Goal: Task Accomplishment & Management: Manage account settings

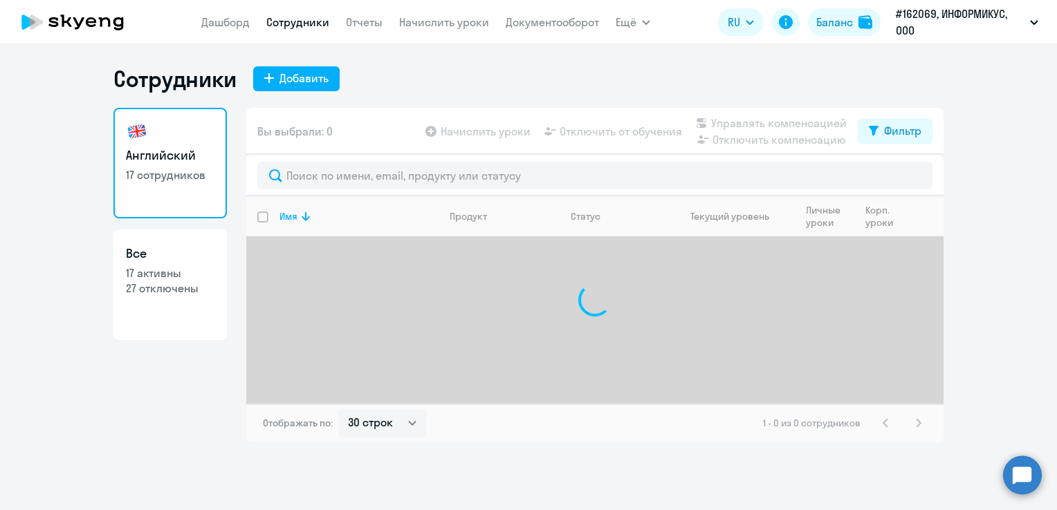
select select "30"
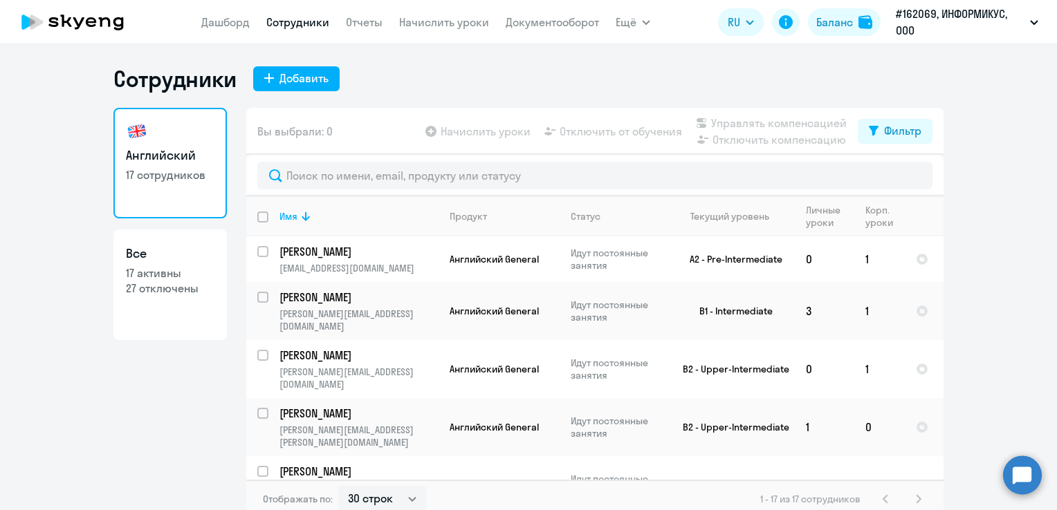
click at [442, 26] on link "Начислить уроки" at bounding box center [444, 22] width 90 height 14
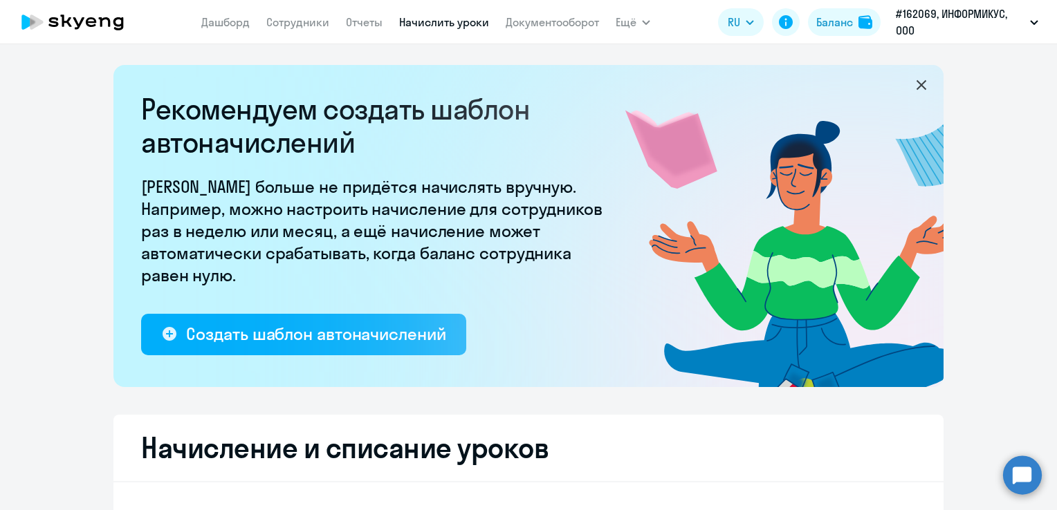
select select "10"
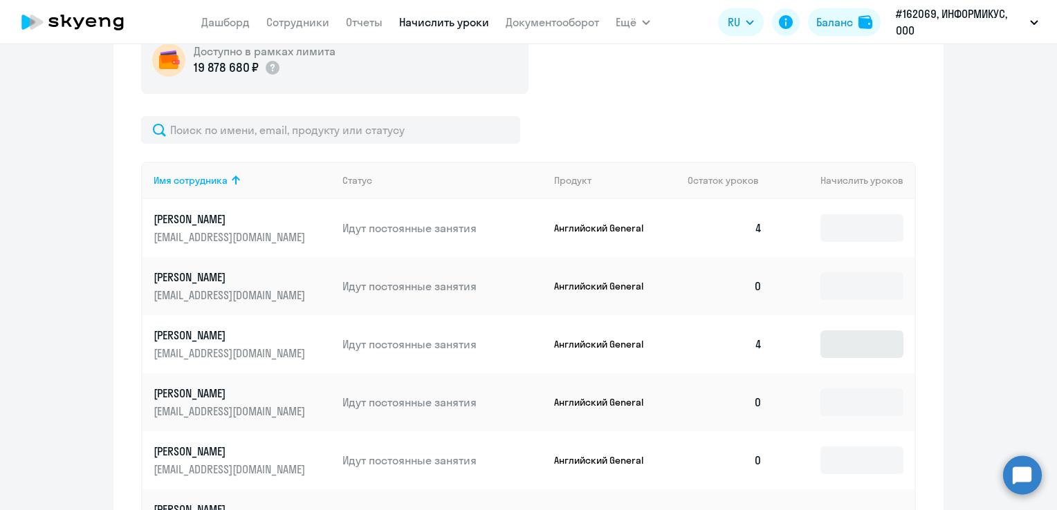
scroll to position [553, 0]
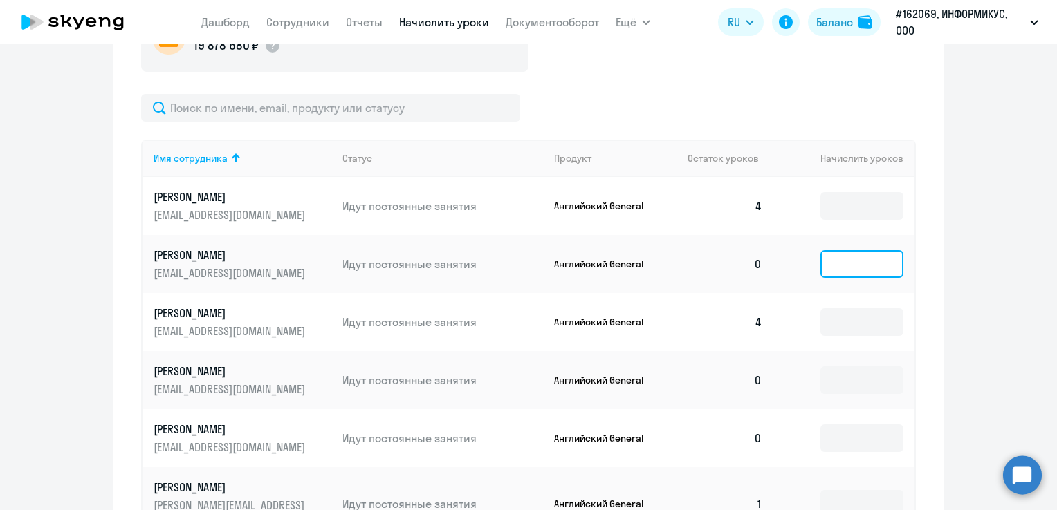
click at [839, 272] on input at bounding box center [861, 264] width 83 height 28
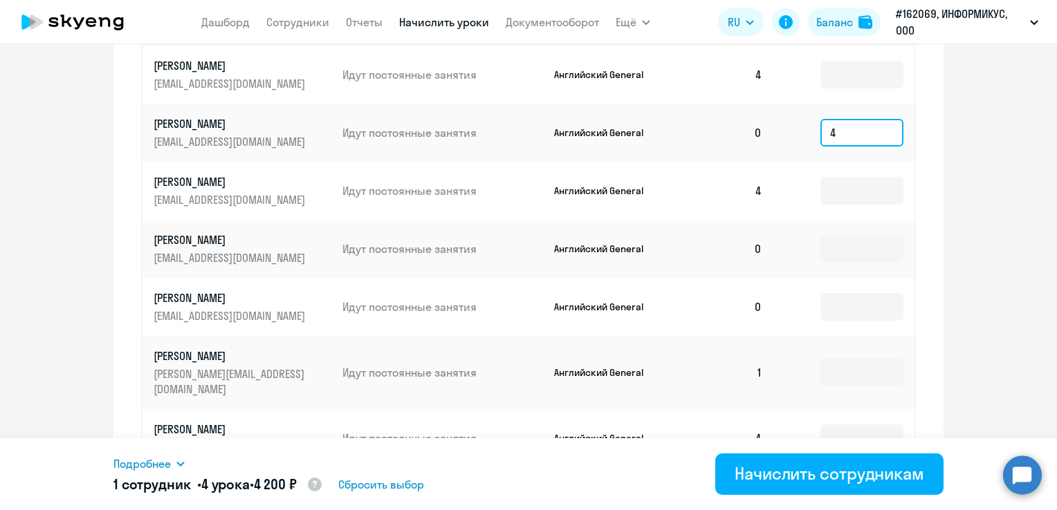
scroll to position [691, 0]
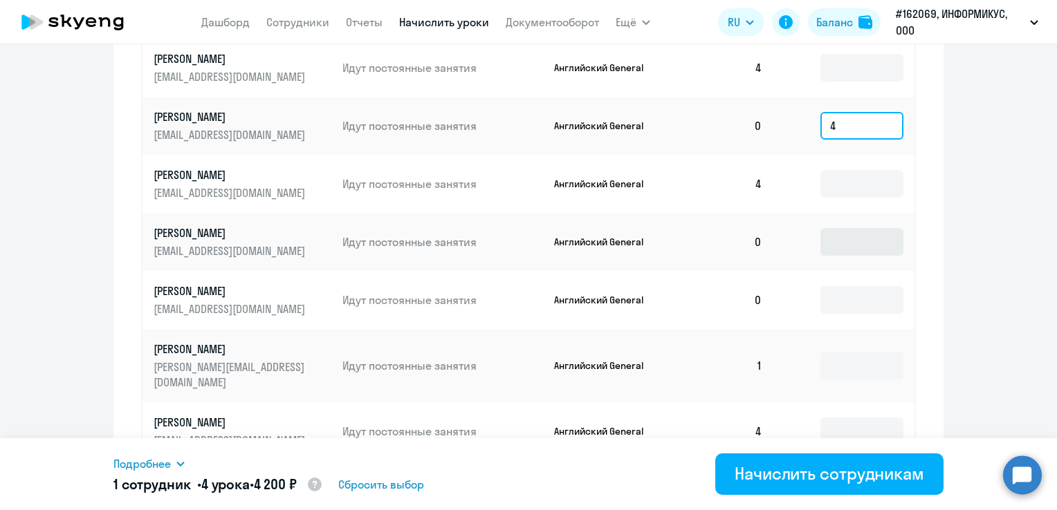
type input "4"
click at [838, 243] on input at bounding box center [861, 242] width 83 height 28
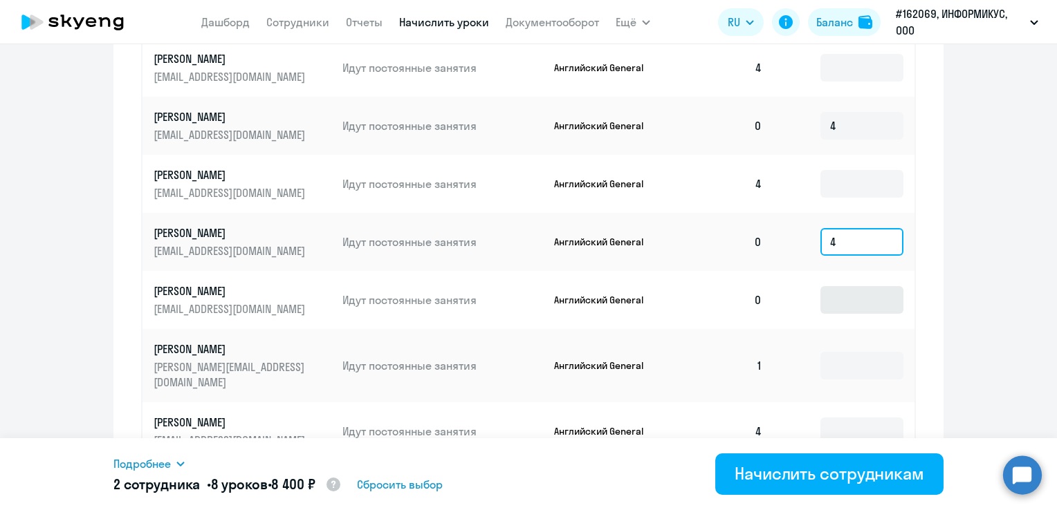
type input "4"
click at [857, 292] on input at bounding box center [861, 300] width 83 height 28
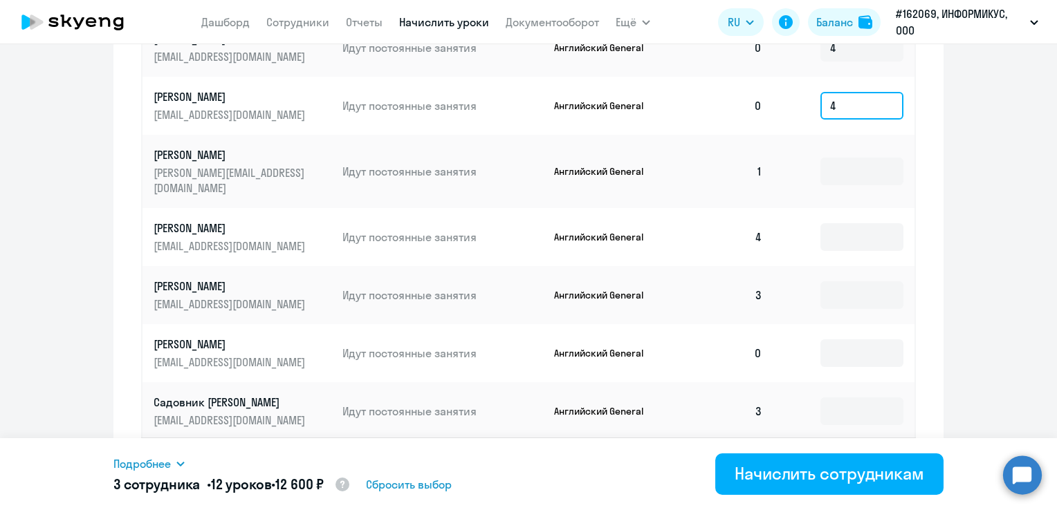
scroll to position [899, 0]
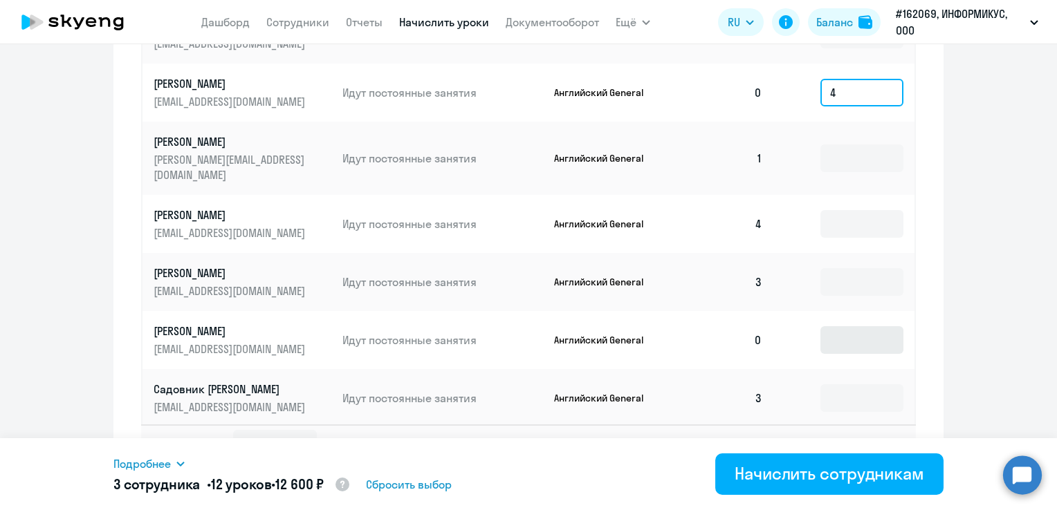
type input "4"
click at [828, 331] on input at bounding box center [861, 340] width 83 height 28
type input "4"
click at [888, 439] on icon at bounding box center [891, 444] width 6 height 10
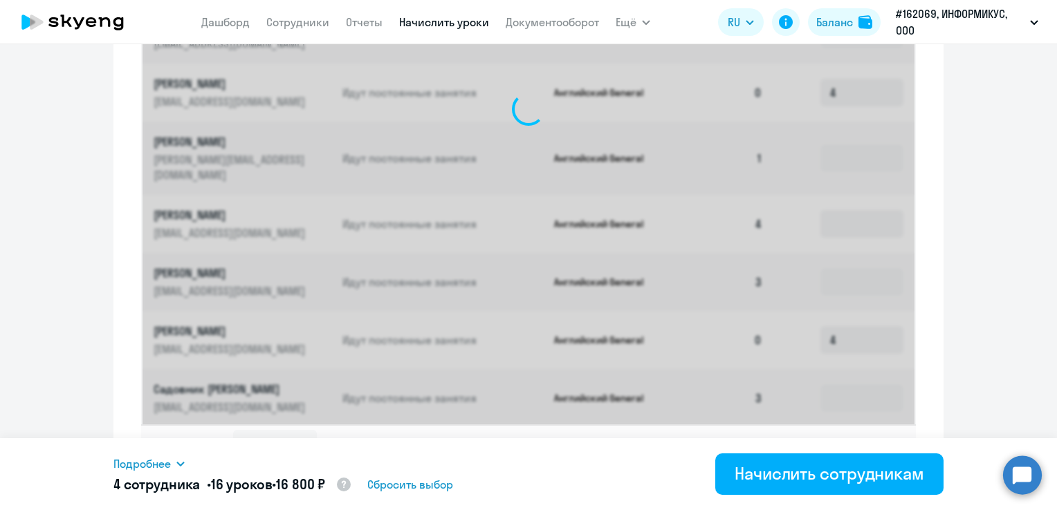
scroll to position [742, 0]
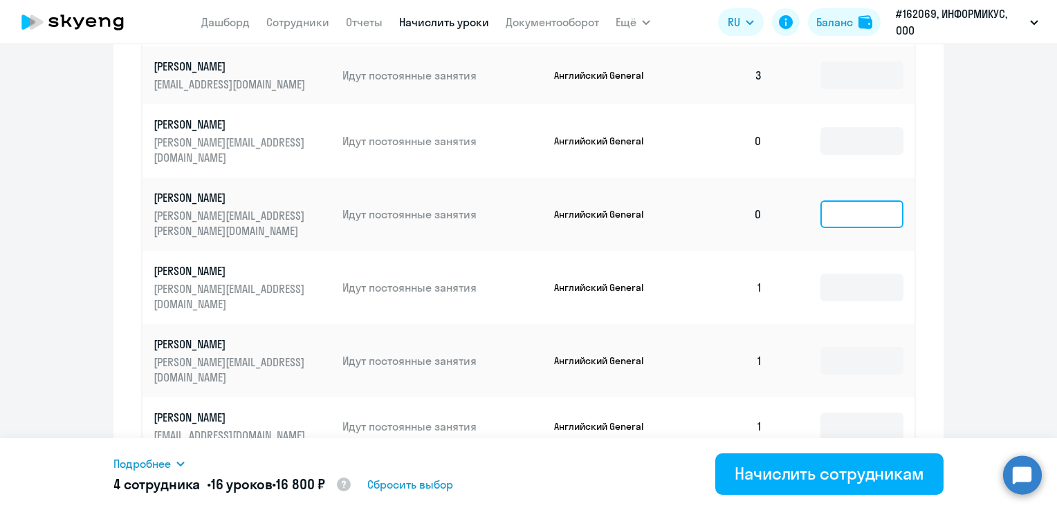
click at [851, 201] on input at bounding box center [861, 215] width 83 height 28
type input "4"
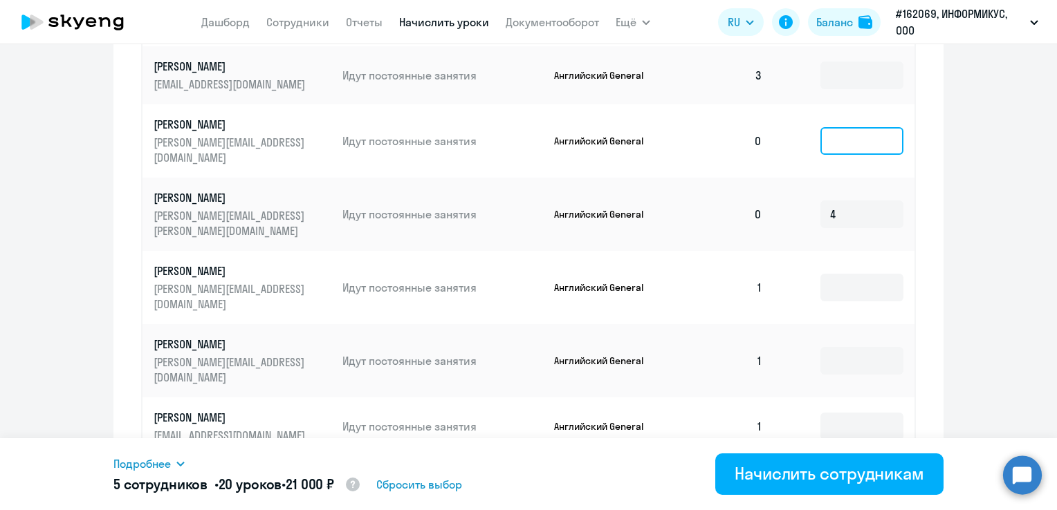
click at [830, 131] on input at bounding box center [861, 141] width 83 height 28
type input "4"
click at [855, 470] on icon at bounding box center [858, 475] width 6 height 10
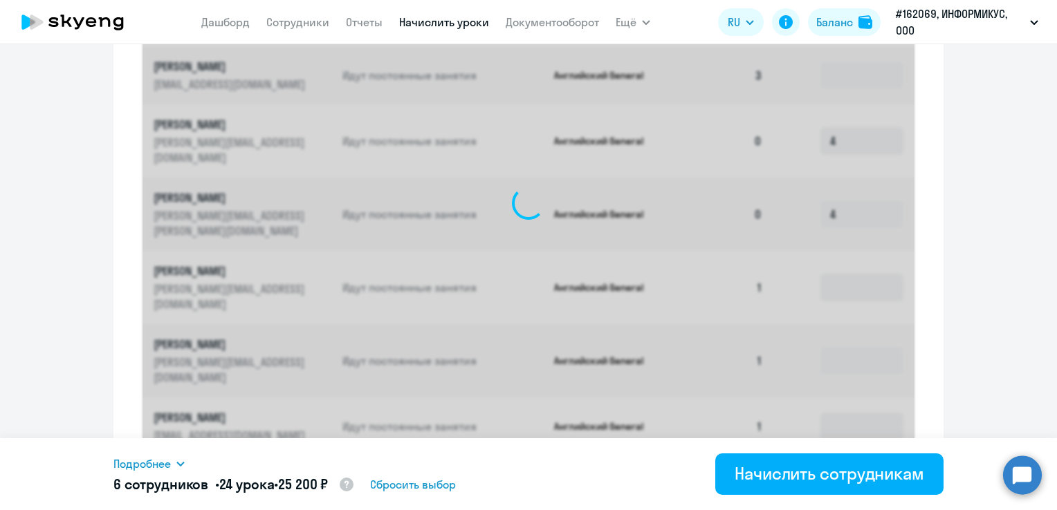
click at [853, 467] on div "1 - 10 из 17 сотрудников" at bounding box center [815, 475] width 168 height 17
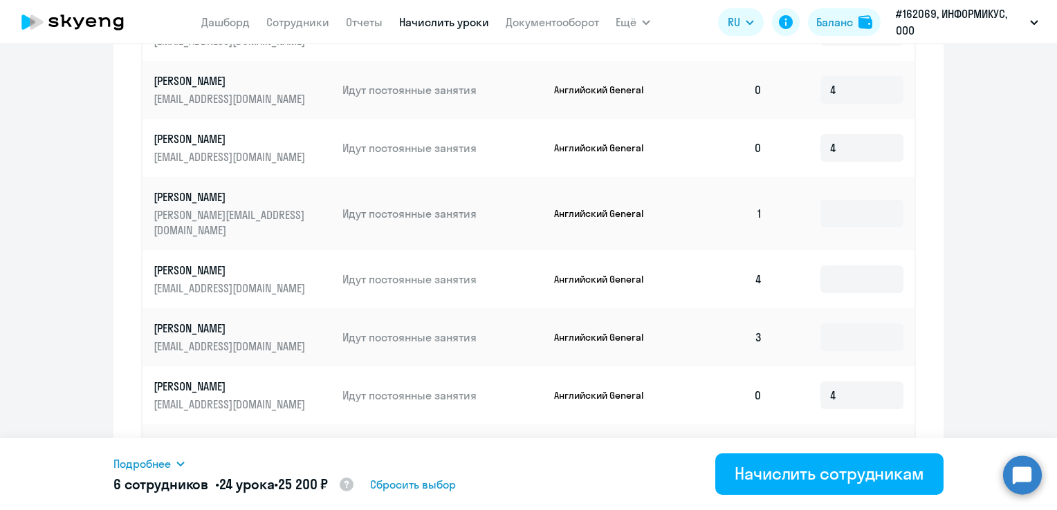
scroll to position [916, 0]
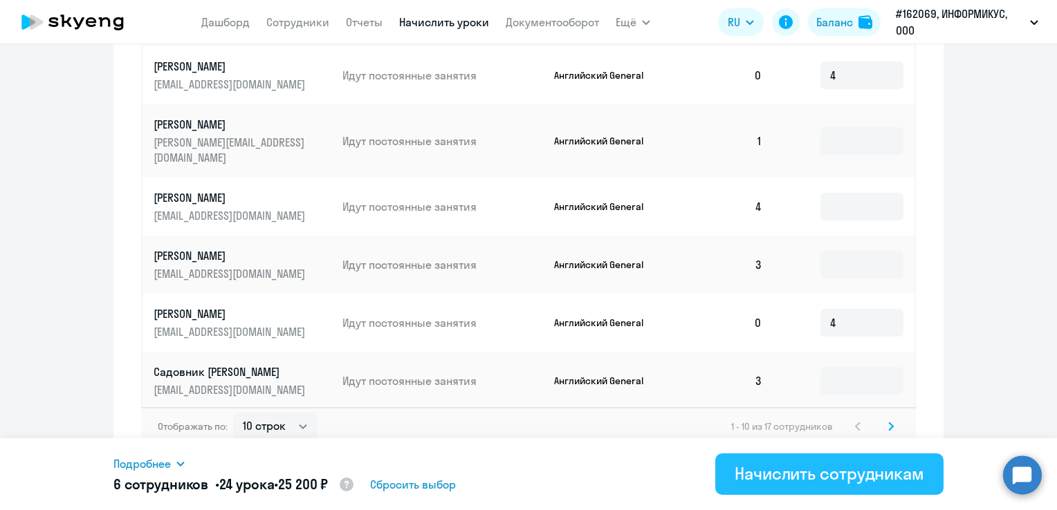
click at [788, 477] on div "Начислить сотрудникам" at bounding box center [828, 474] width 189 height 22
